Goal: Navigation & Orientation: Find specific page/section

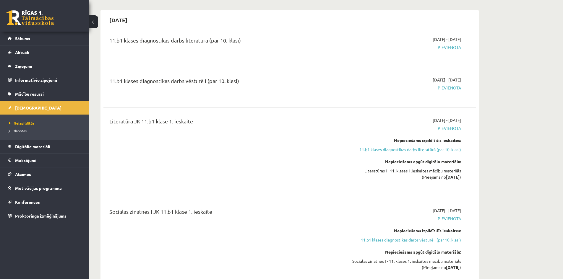
scroll to position [295, 0]
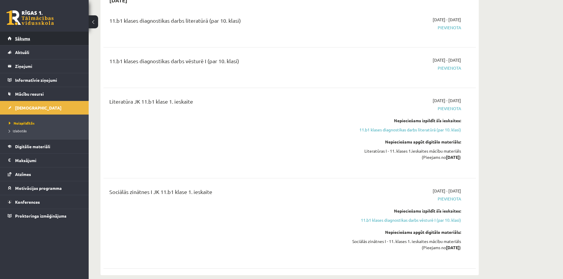
click at [58, 43] on link "Sākums" at bounding box center [45, 39] width 74 height 14
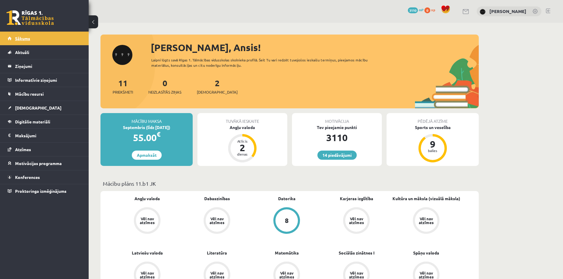
click at [60, 36] on link "Sākums" at bounding box center [45, 39] width 74 height 14
